Goal: Find specific page/section: Find specific page/section

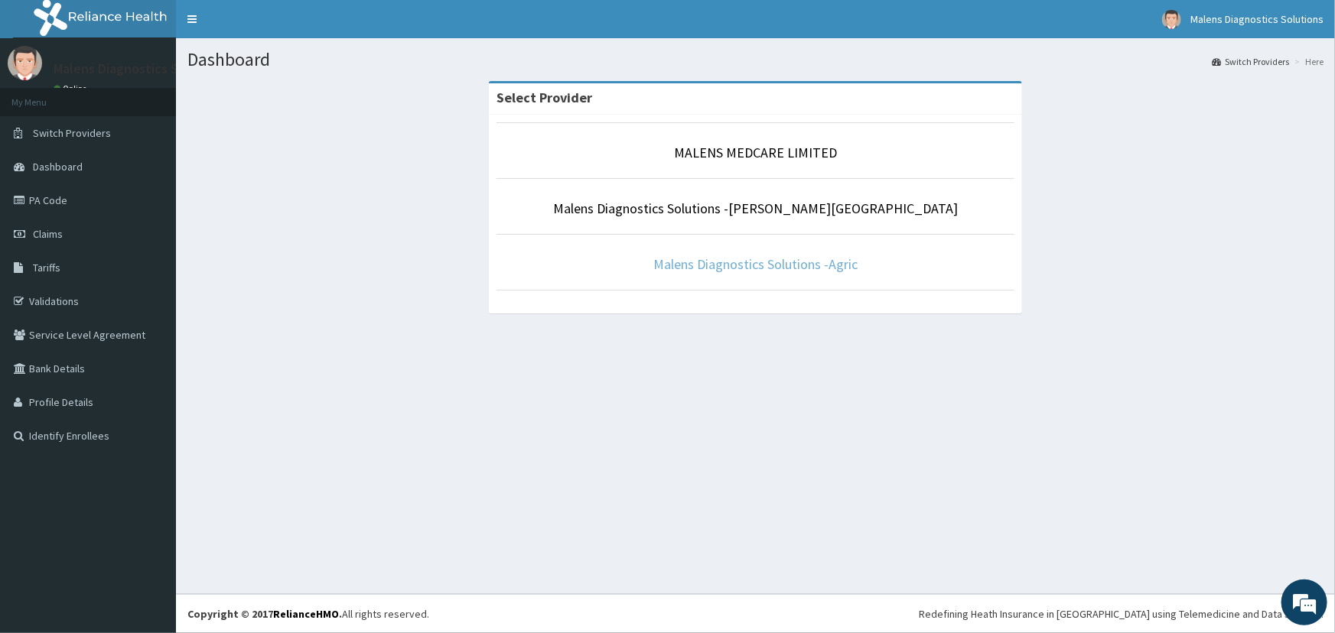
click at [795, 257] on link "Malens Diagnostics Solutions -Agric" at bounding box center [755, 264] width 204 height 18
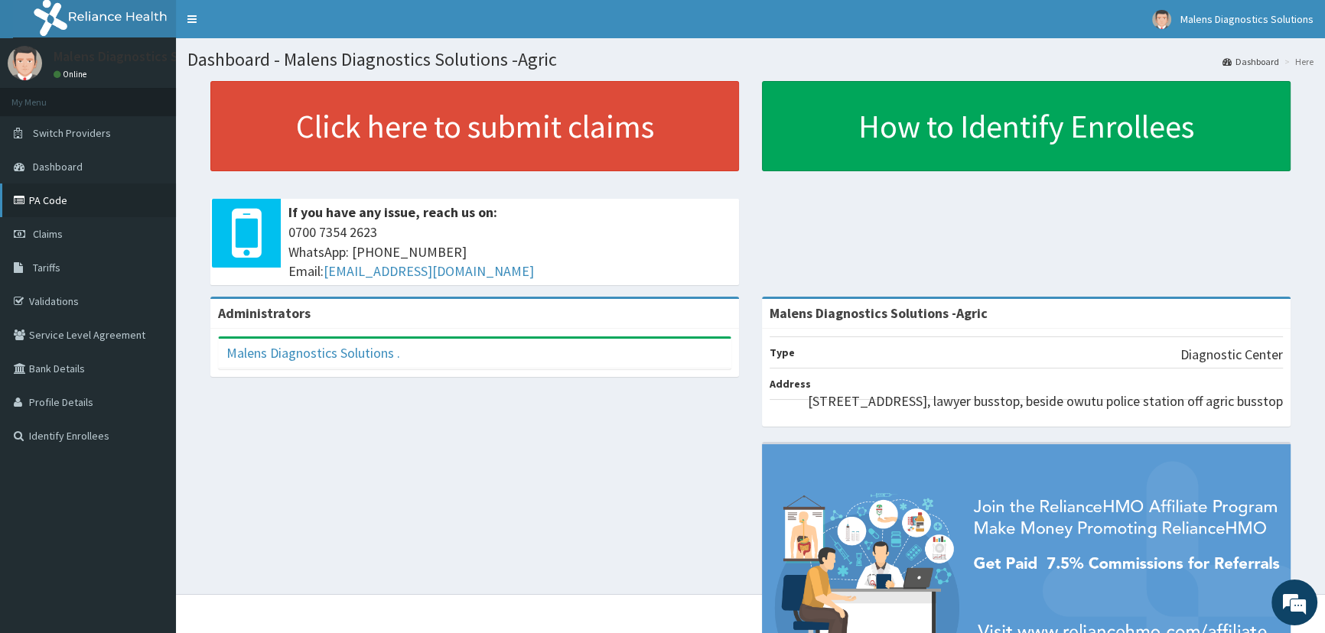
click at [54, 205] on link "PA Code" at bounding box center [88, 201] width 176 height 34
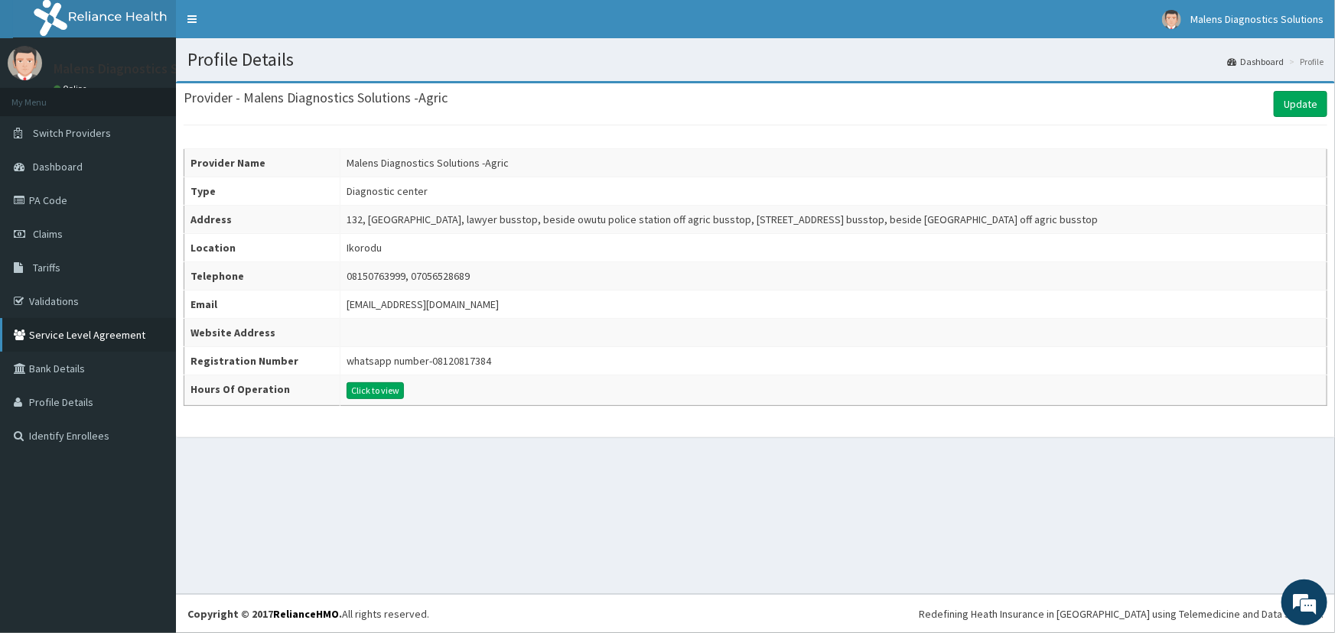
click at [93, 338] on link "Service Level Agreement" at bounding box center [88, 335] width 176 height 34
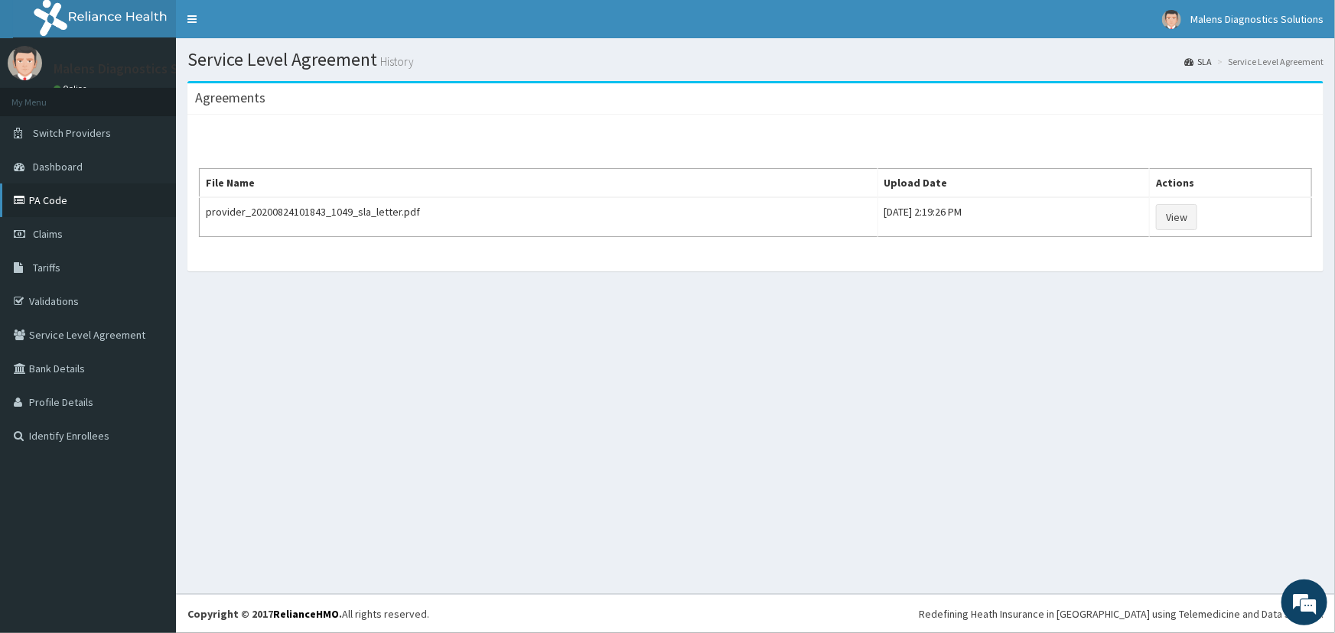
click at [95, 190] on link "PA Code" at bounding box center [88, 201] width 176 height 34
